Goal: Find specific page/section: Find specific page/section

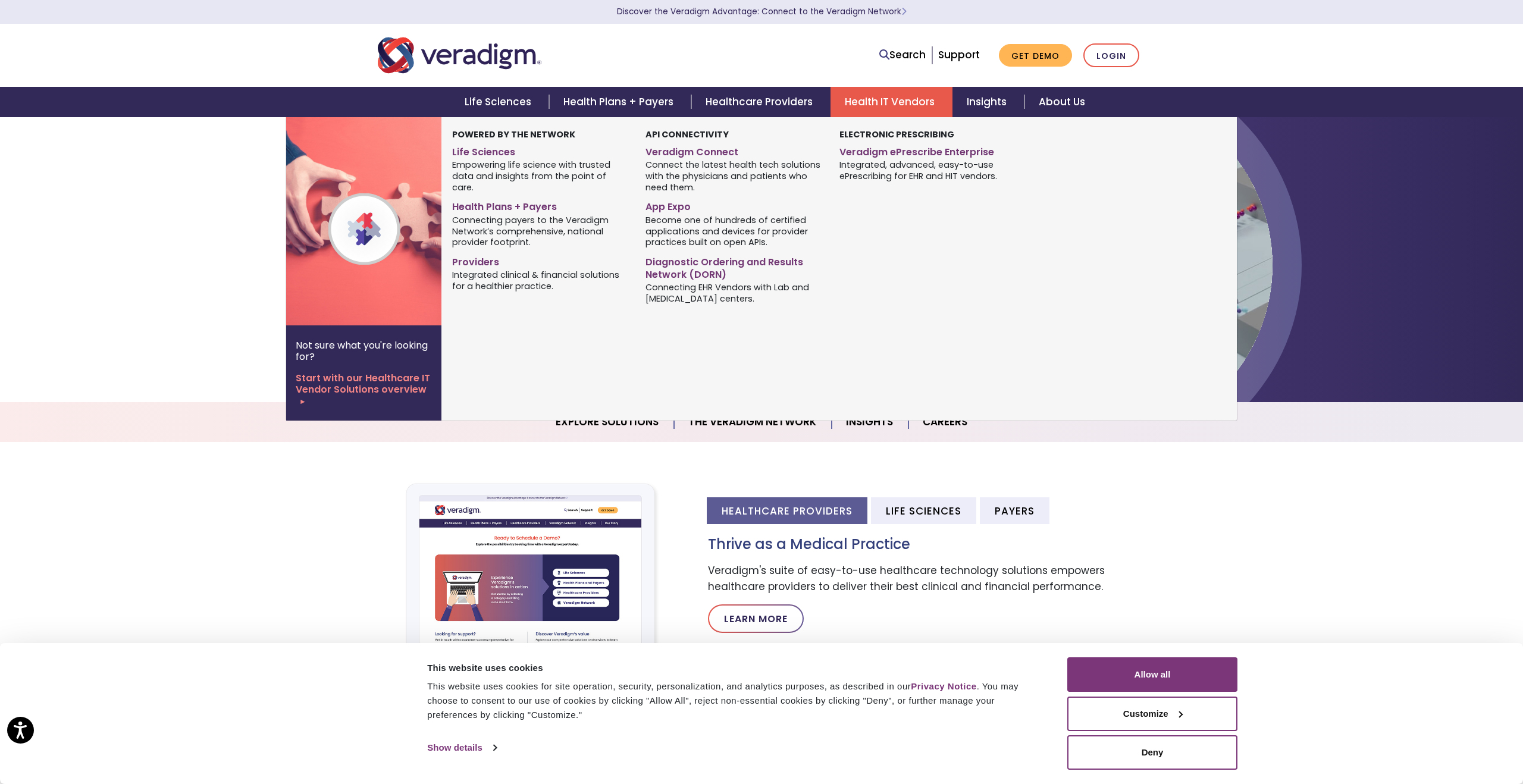
click at [559, 269] on span "Integrated clinical & financial solutions for a healthier practice." at bounding box center [540, 280] width 175 height 23
click at [477, 252] on link "Providers" at bounding box center [540, 260] width 175 height 17
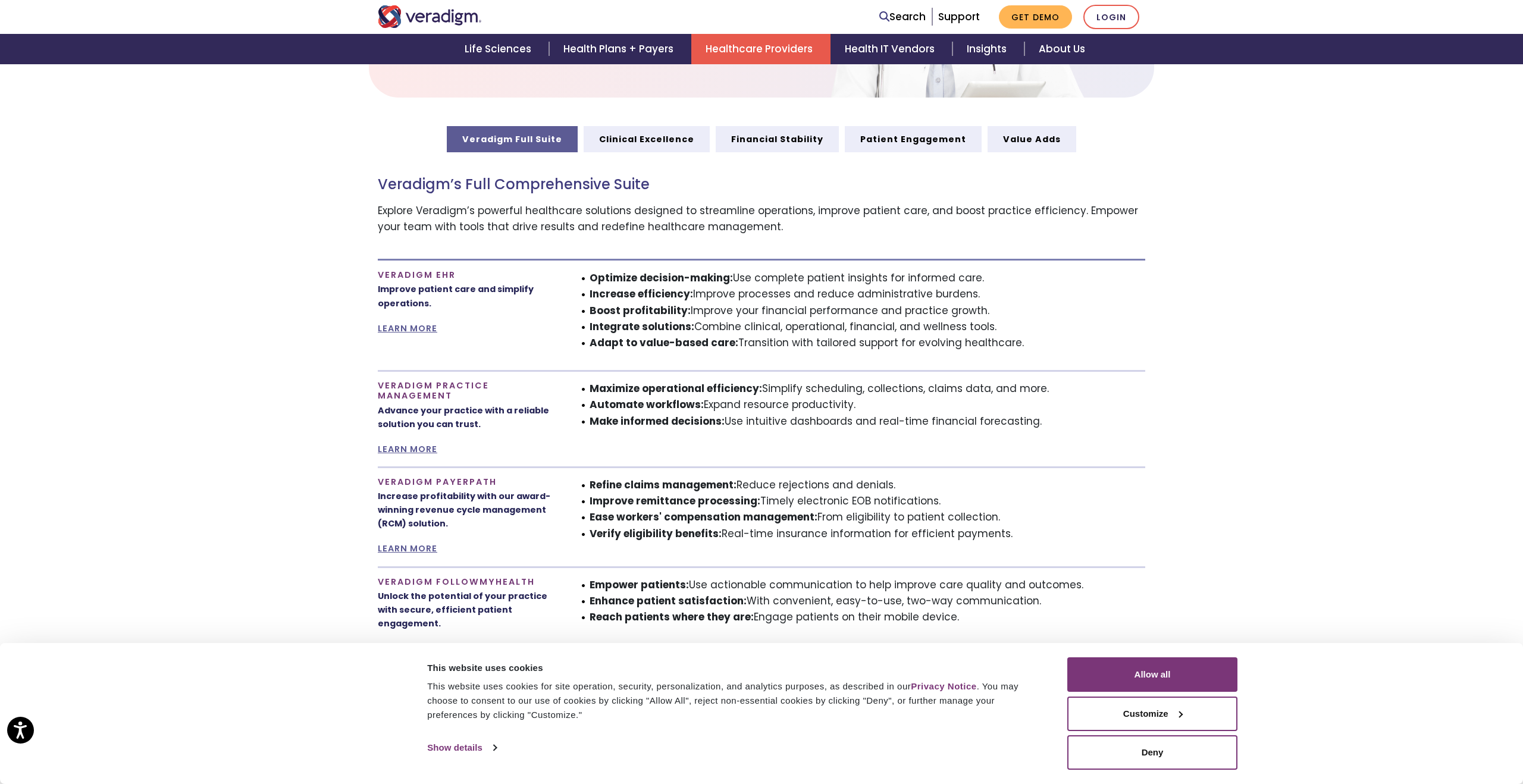
scroll to position [626, 0]
